Goal: Check status: Check status

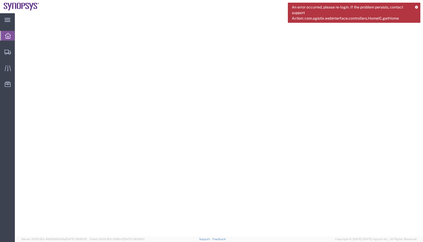
click at [416, 7] on icon at bounding box center [416, 7] width 3 height 3
click at [11, 54] on div at bounding box center [7, 52] width 15 height 11
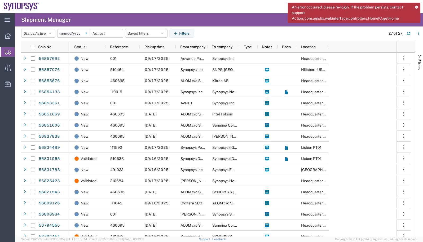
click at [86, 31] on svg-icon at bounding box center [86, 33] width 8 height 8
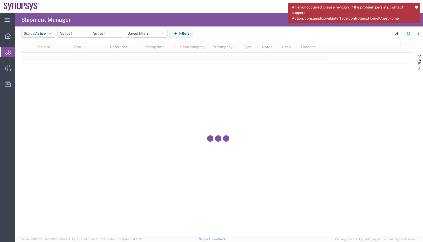
click at [49, 34] on button "Status: Active" at bounding box center [38, 33] width 34 height 8
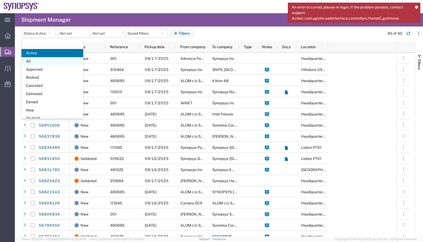
click at [38, 61] on span "All" at bounding box center [52, 61] width 62 height 8
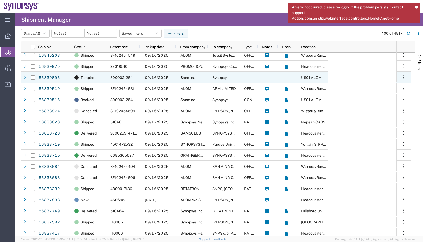
scroll to position [848, 0]
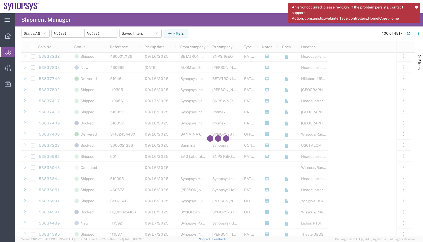
drag, startPoint x: 414, startPoint y: 63, endPoint x: 415, endPoint y: 79, distance: 16.5
click at [419, 111] on div "Ship No. Status Reference Pickup date From company To company Type Notes Docs L…" at bounding box center [222, 138] width 402 height 195
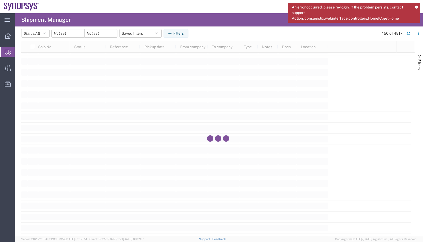
scroll to position [20545, 0]
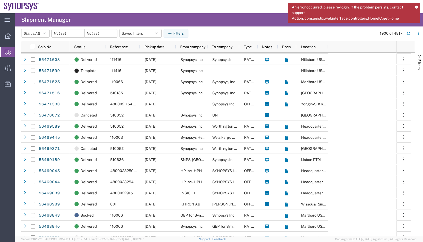
click at [417, 7] on icon at bounding box center [416, 7] width 3 height 3
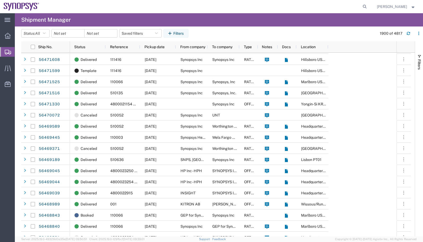
click at [404, 8] on span "[PERSON_NAME]" at bounding box center [392, 7] width 30 height 6
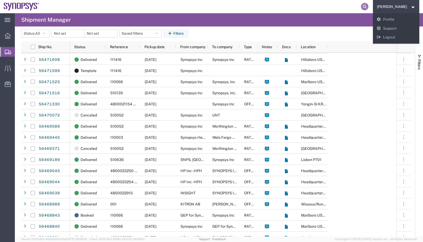
click at [368, 7] on icon at bounding box center [364, 6] width 7 height 7
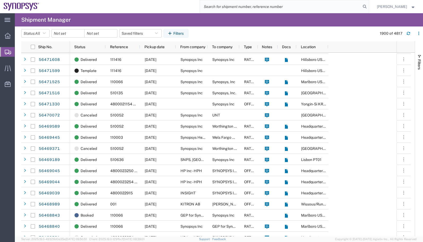
click at [331, 7] on input "search" at bounding box center [280, 6] width 161 height 13
click at [210, 5] on input "search" at bounding box center [280, 6] width 161 height 13
paste input "5"
type input "55149997"
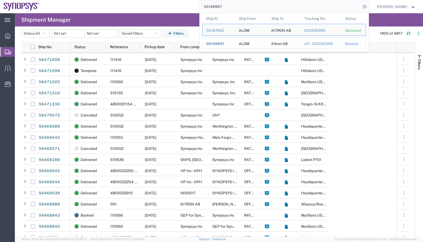
click at [223, 42] on span "55149997" at bounding box center [215, 44] width 18 height 4
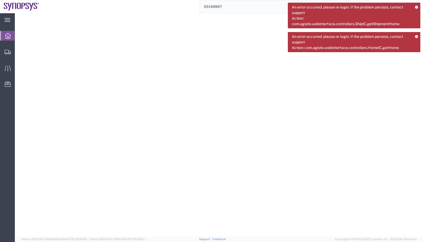
click at [417, 6] on icon at bounding box center [416, 7] width 3 height 3
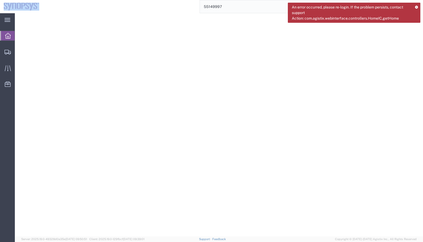
click at [417, 6] on icon at bounding box center [416, 7] width 3 height 3
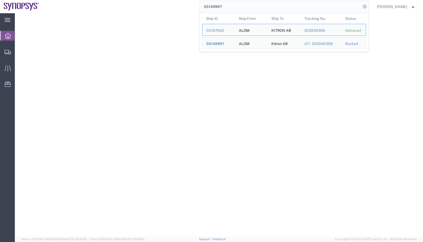
click at [294, 8] on input "55149997" at bounding box center [280, 6] width 161 height 13
click at [354, 39] on td "Status Booked" at bounding box center [354, 43] width 25 height 12
click at [304, 40] on td "Tracking Nu. AIT - S02246389" at bounding box center [320, 43] width 41 height 12
click at [214, 45] on span "55149997" at bounding box center [215, 44] width 18 height 4
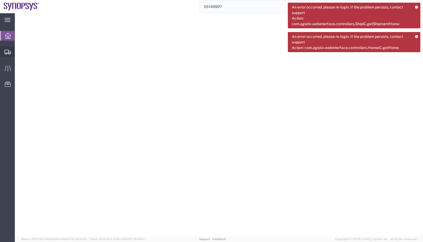
click at [5, 49] on div at bounding box center [7, 52] width 15 height 11
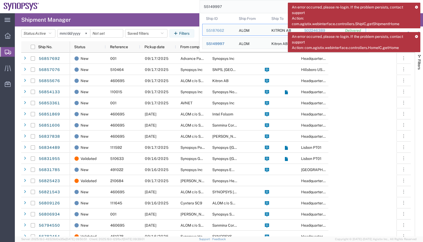
click at [227, 9] on input "55149997" at bounding box center [280, 6] width 161 height 13
click at [213, 46] on td "Ship ID 55149997" at bounding box center [218, 43] width 33 height 12
click at [215, 40] on td "Ship ID 55149997" at bounding box center [218, 43] width 33 height 12
click at [216, 44] on span "55149997" at bounding box center [215, 44] width 18 height 4
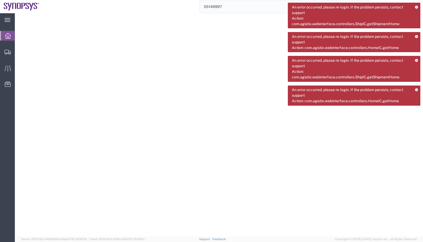
click at [417, 89] on icon at bounding box center [416, 89] width 3 height 3
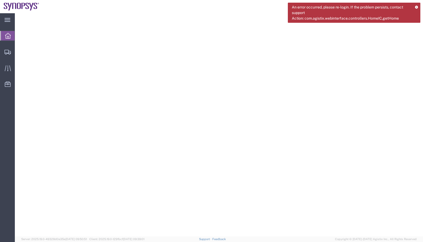
click at [416, 7] on icon at bounding box center [416, 7] width 3 height 3
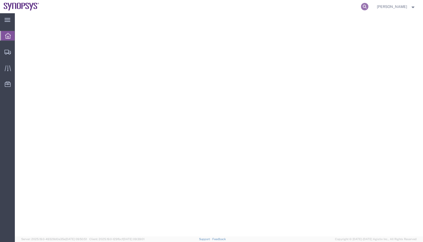
click at [366, 6] on icon at bounding box center [364, 6] width 7 height 7
click at [410, 6] on span "[PERSON_NAME]" at bounding box center [396, 7] width 39 height 6
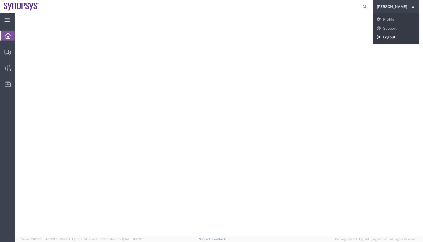
click at [393, 37] on link "Logout" at bounding box center [396, 37] width 47 height 9
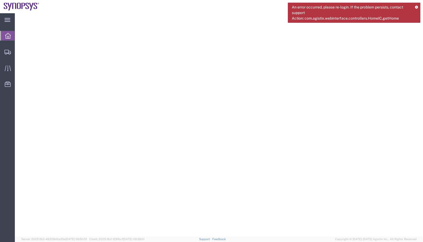
click at [415, 5] on div "An error occurred, please re-login. If the problem persists, contact support Ac…" at bounding box center [354, 13] width 133 height 20
click at [417, 8] on icon at bounding box center [416, 7] width 3 height 3
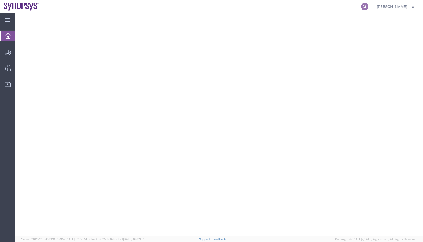
click at [364, 6] on icon at bounding box center [364, 6] width 7 height 7
click at [298, 10] on input "search" at bounding box center [280, 6] width 161 height 13
paste input "search"
